Goal: Check status

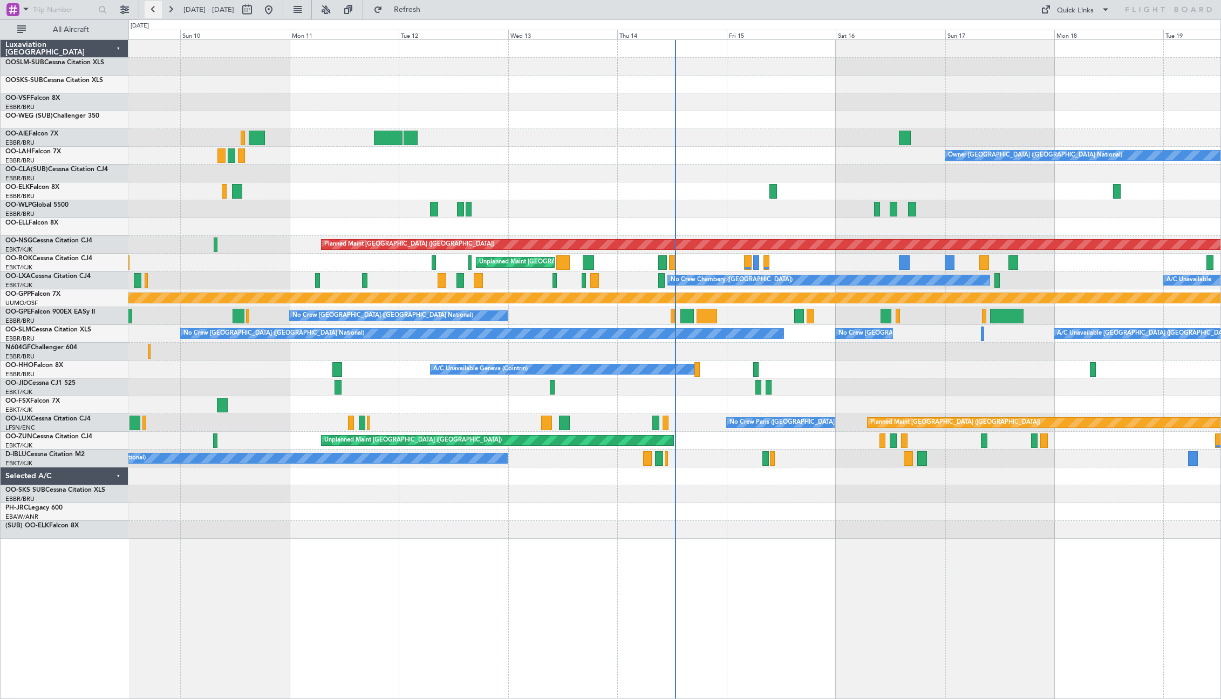
click at [154, 8] on button at bounding box center [153, 9] width 17 height 17
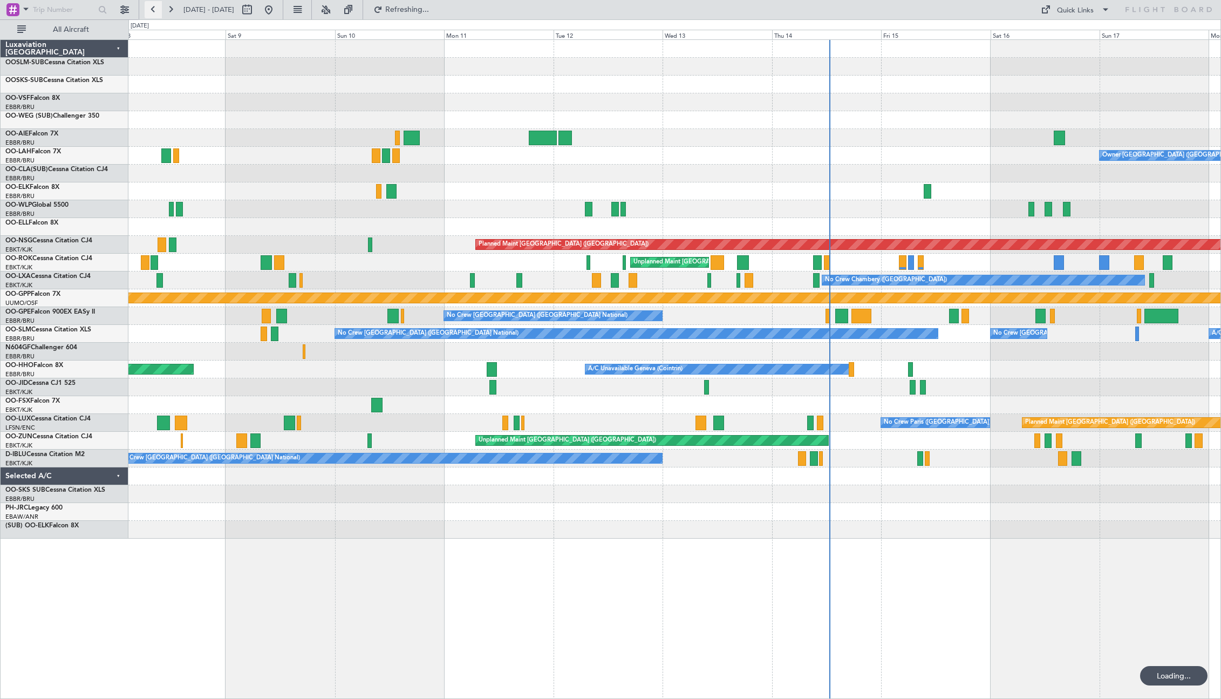
click at [154, 8] on button at bounding box center [153, 9] width 17 height 17
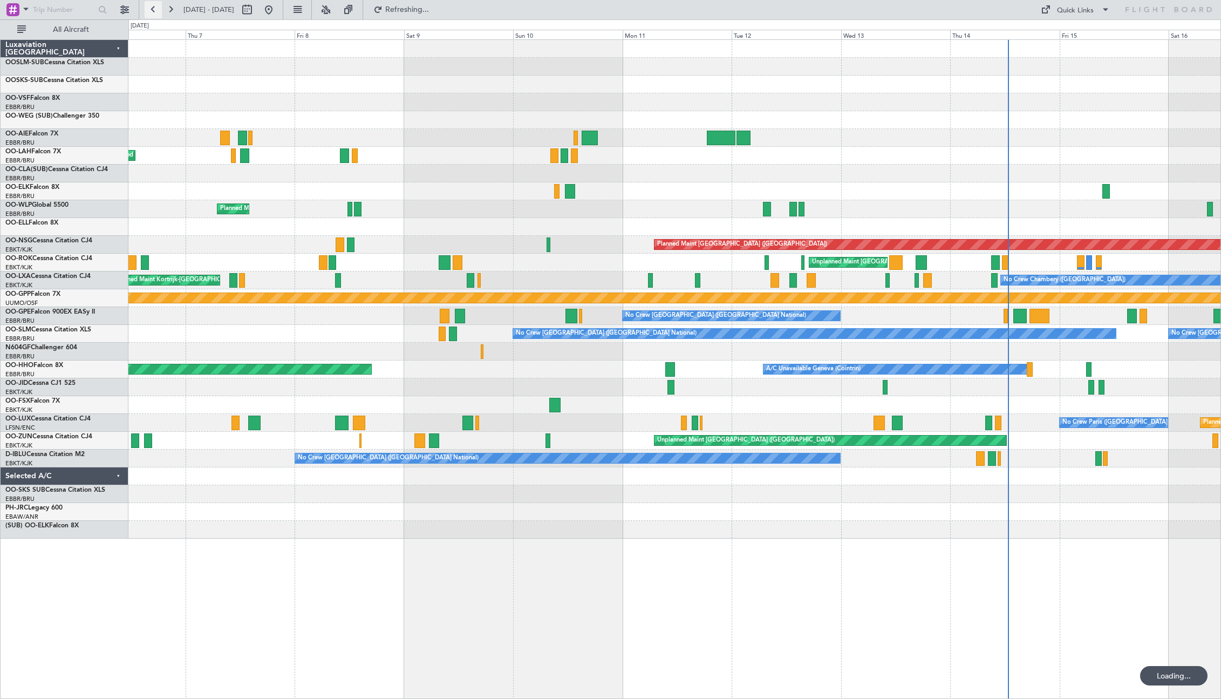
click at [154, 8] on button at bounding box center [153, 9] width 17 height 17
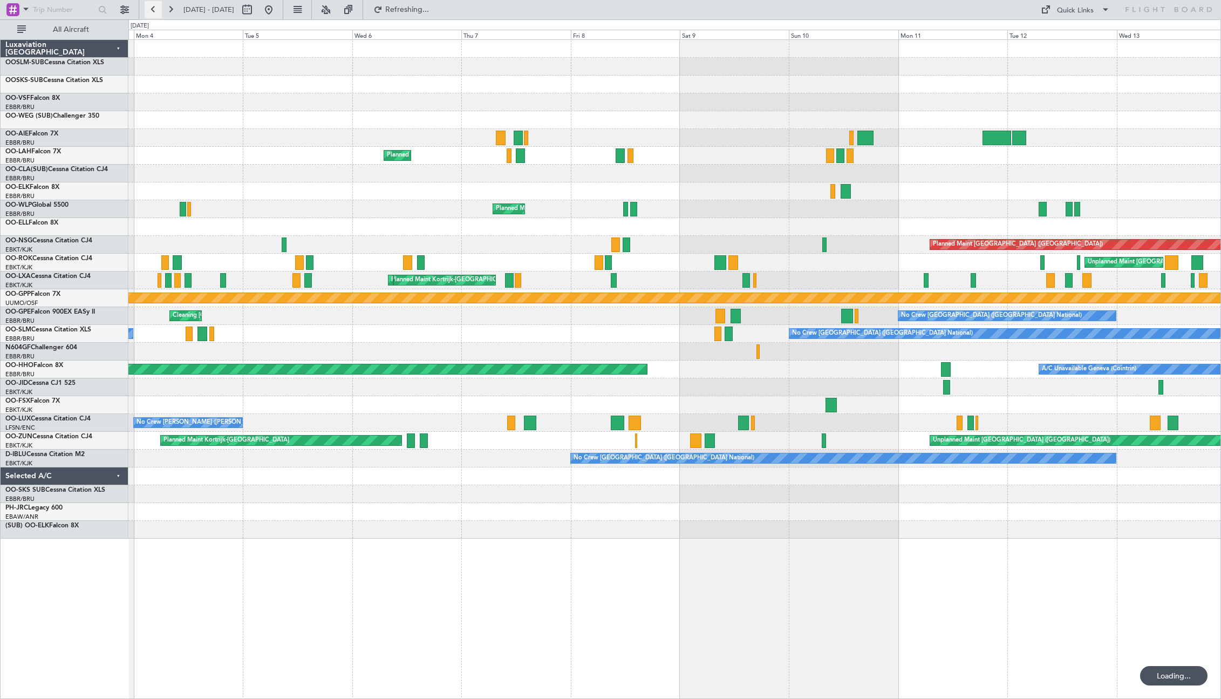
click at [154, 8] on button at bounding box center [153, 9] width 17 height 17
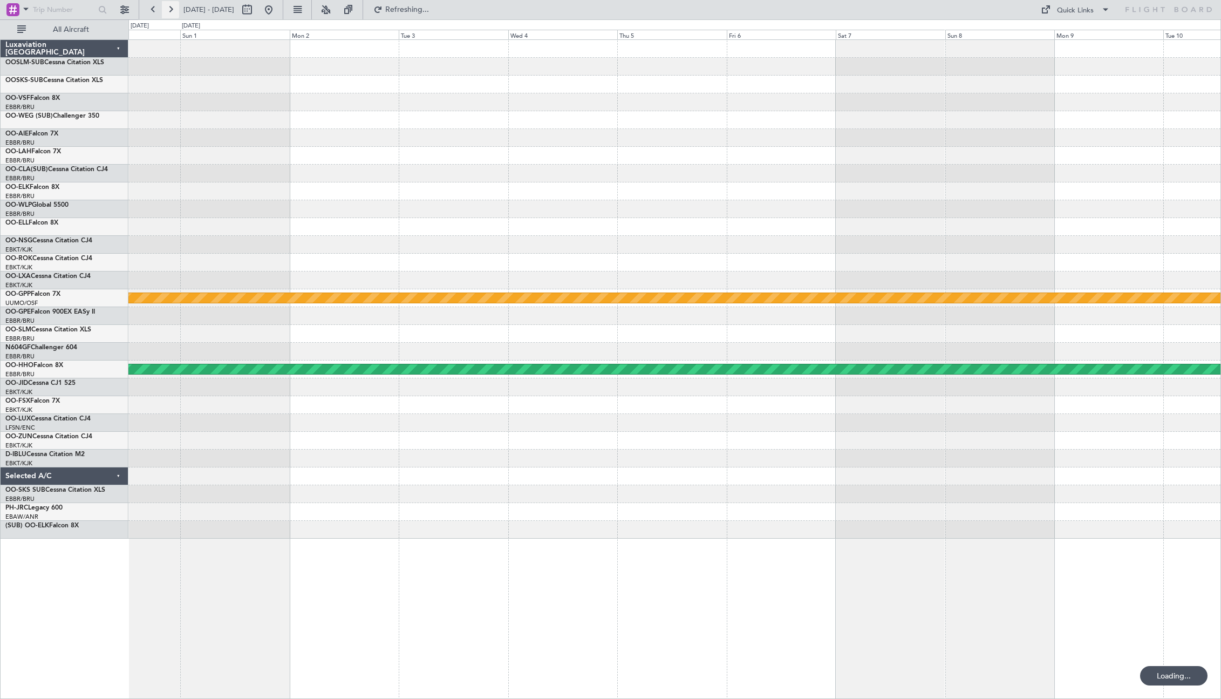
click at [169, 10] on button at bounding box center [170, 9] width 17 height 17
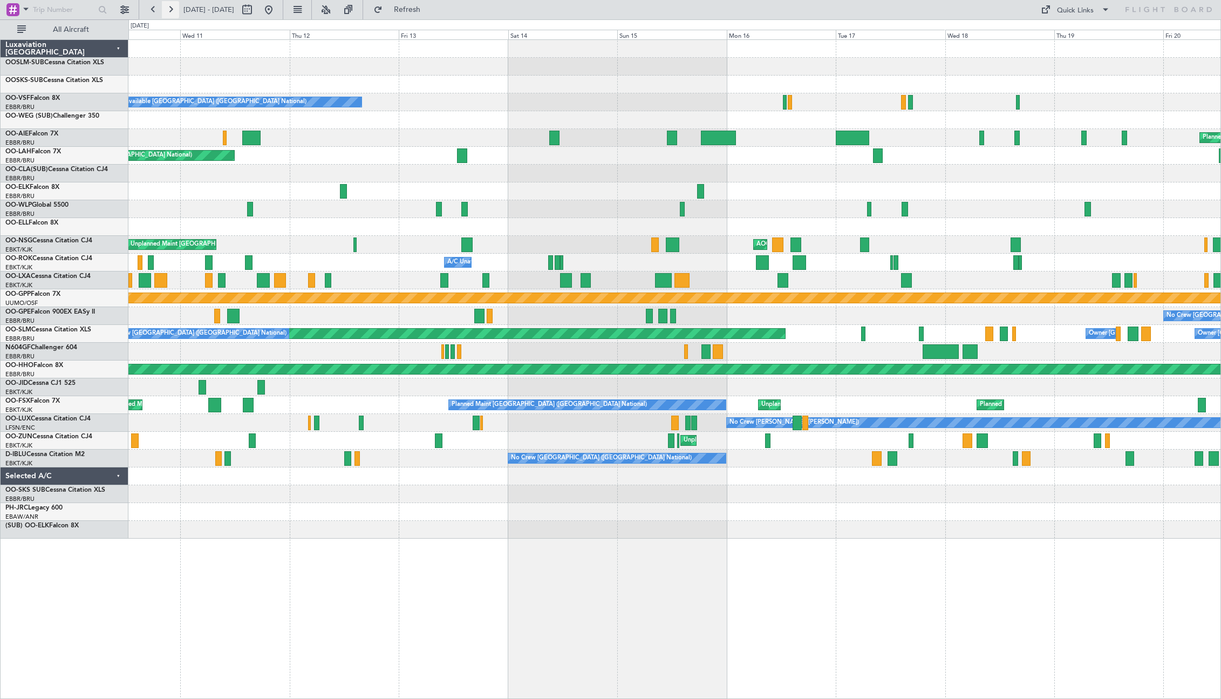
click at [170, 8] on button at bounding box center [170, 9] width 17 height 17
